Goal: Task Accomplishment & Management: Use online tool/utility

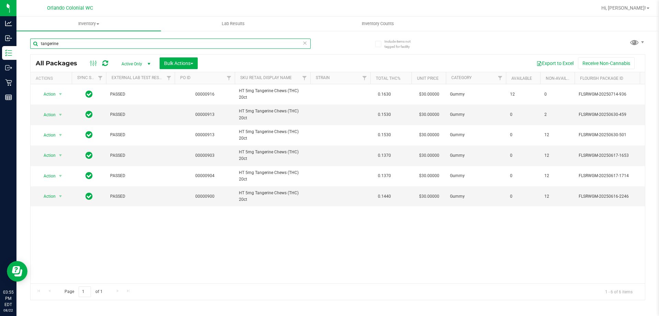
click at [116, 47] on input "tangerine" at bounding box center [170, 43] width 281 height 10
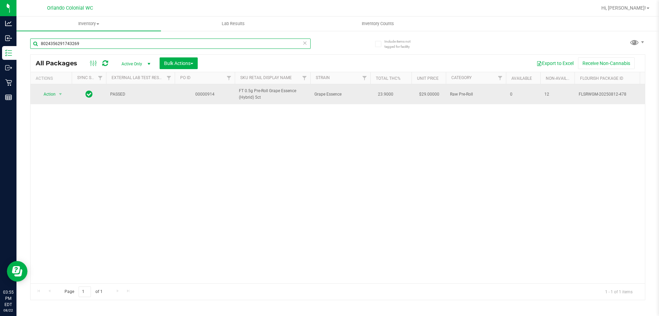
type input "8024356291743269"
click at [52, 93] on span "Action" at bounding box center [46, 94] width 19 height 10
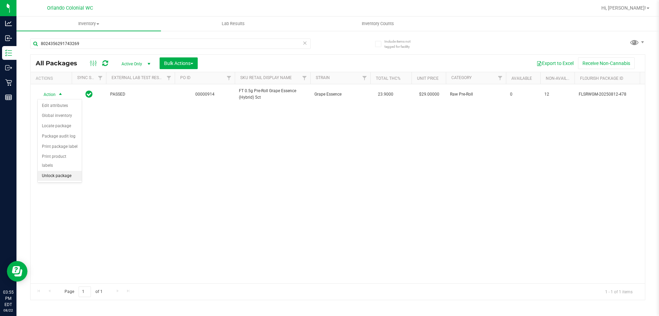
click at [62, 171] on li "Unlock package" at bounding box center [60, 176] width 44 height 10
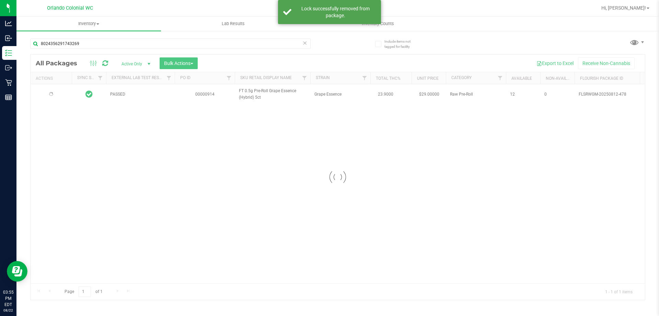
click at [255, 92] on div at bounding box center [338, 177] width 615 height 245
click at [255, 92] on span "FT 0.5g Pre-Roll Grape Essence (Hybrid) 5ct" at bounding box center [272, 94] width 67 height 13
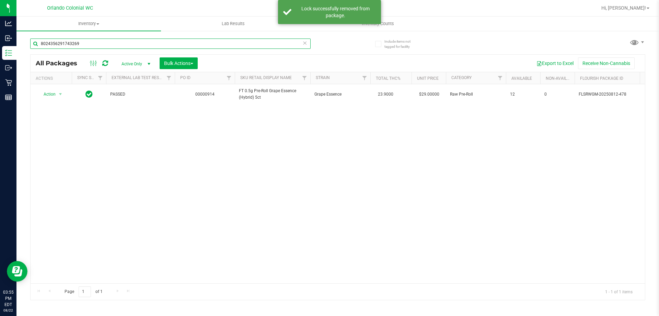
click at [156, 47] on input "8024356291743269" at bounding box center [170, 43] width 281 height 10
paste input "FT 0.5g Pre-Roll Grape Essence (Hybrid) 5ct"
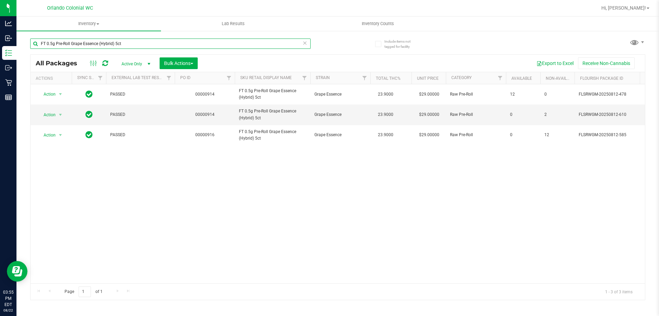
click at [157, 41] on input "FT 0.5g Pre-Roll Grape Essence (Hybrid) 5ct" at bounding box center [170, 43] width 281 height 10
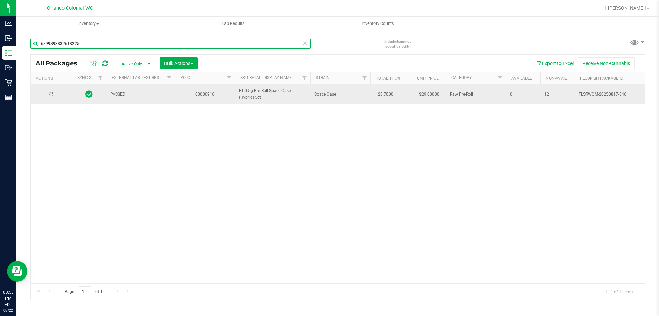
type input "6899893832618225"
click at [45, 92] on span "Action" at bounding box center [46, 94] width 19 height 10
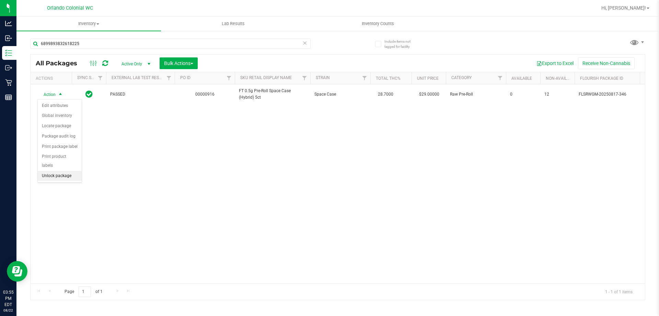
click at [73, 171] on li "Unlock package" at bounding box center [60, 176] width 44 height 10
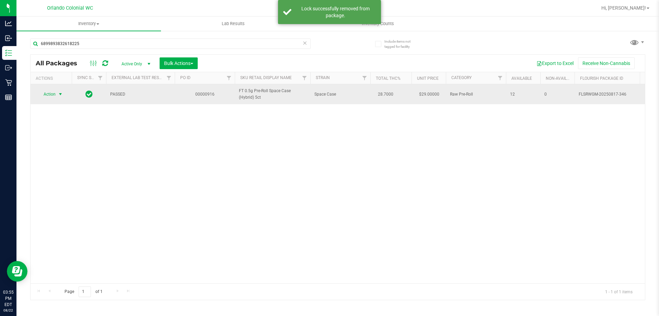
click at [62, 96] on span "select" at bounding box center [60, 93] width 5 height 5
click at [244, 97] on span "FT 0.5g Pre-Roll Space Case (Hybrid) 5ct" at bounding box center [272, 94] width 67 height 13
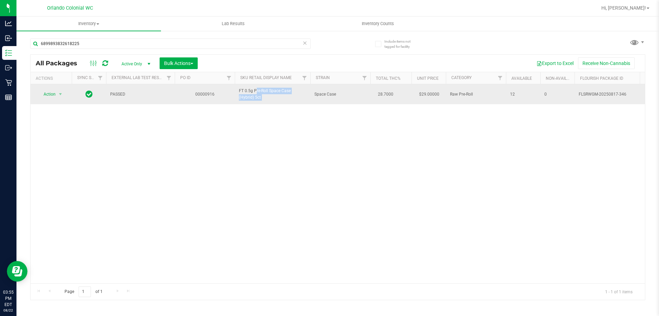
copy tr "FT 0.5g Pre-Roll Space Case (Hybrid) 5ct"
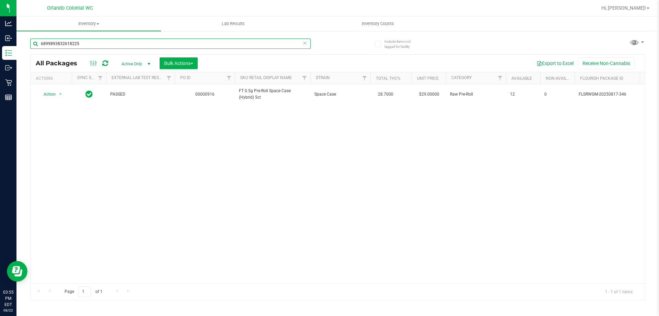
click at [166, 42] on input "6899893832618225" at bounding box center [170, 43] width 281 height 10
paste input "FT 0.5g Pre-Roll Space Case (Hybrid) 5ct"
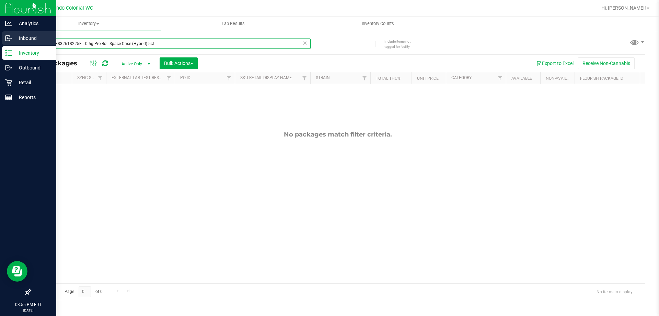
drag, startPoint x: 83, startPoint y: 44, endPoint x: 0, endPoint y: 44, distance: 83.1
click at [0, 44] on div "Analytics Inbound Inventory Outbound Retail Reports 03:55 PM EDT [DATE] 08/22 O…" at bounding box center [329, 158] width 659 height 316
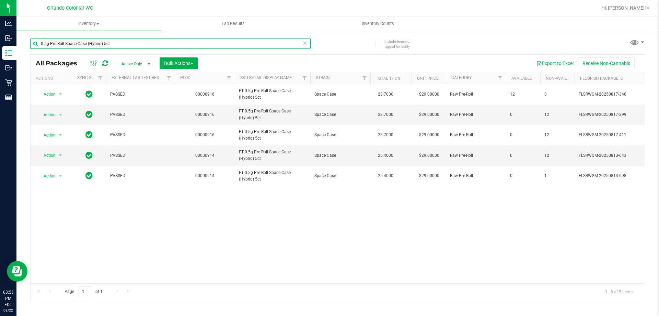
type input "0.5g Pre-Roll Space Case (Hybrid) 5ct"
